Goal: Task Accomplishment & Management: Manage account settings

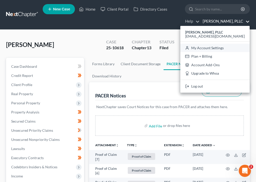
click at [219, 46] on link "My Account Settings" at bounding box center [215, 48] width 69 height 9
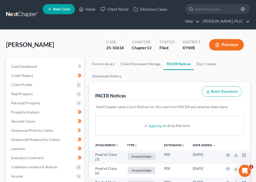
select select "23"
select select "18"
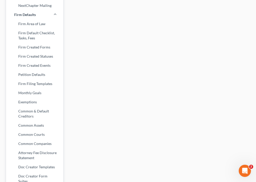
scroll to position [247, 0]
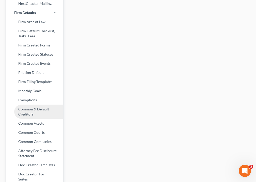
click at [32, 111] on link "Common & Default Creditors" at bounding box center [34, 112] width 57 height 14
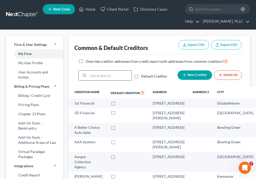
click at [93, 77] on input "search" at bounding box center [110, 75] width 44 height 10
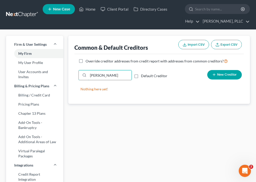
drag, startPoint x: 126, startPoint y: 75, endPoint x: 78, endPoint y: 75, distance: 48.3
click at [78, 75] on div "[PERSON_NAME] Default Creditor New Creditor" at bounding box center [160, 77] width 170 height 19
drag, startPoint x: 125, startPoint y: 76, endPoint x: 69, endPoint y: 76, distance: 55.7
click at [69, 76] on div "Common & Default Creditors Import CSV Export CSV Override creditor addresses fr…" at bounding box center [159, 70] width 182 height 68
drag, startPoint x: 120, startPoint y: 76, endPoint x: 66, endPoint y: 77, distance: 53.4
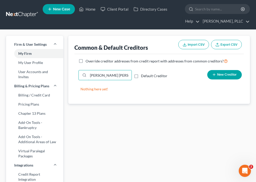
drag, startPoint x: 114, startPoint y: 75, endPoint x: 66, endPoint y: 73, distance: 48.6
type input "M"
type input "h"
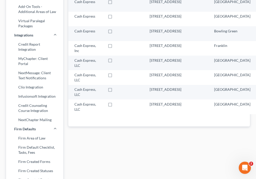
scroll to position [182, 0]
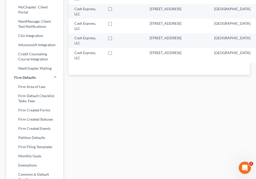
drag, startPoint x: 113, startPoint y: 75, endPoint x: 61, endPoint y: 73, distance: 51.7
click at [61, 73] on div "Firm & User Settings My Firm My User Profile User Accounts and Invites Billing …" at bounding box center [128, 56] width 249 height 405
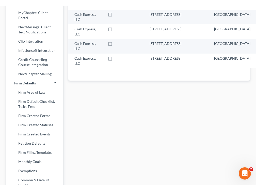
scroll to position [0, 0]
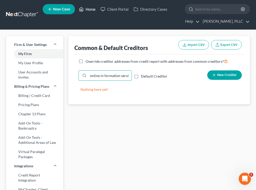
type input "online in formation services"
click at [92, 10] on link "Home" at bounding box center [88, 9] width 22 height 9
